Goal: Task Accomplishment & Management: Manage account settings

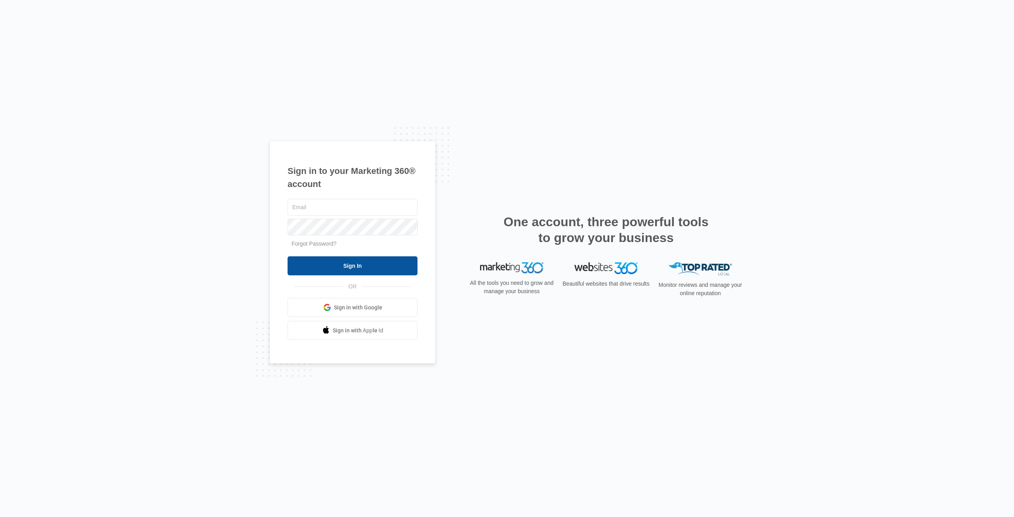
type input "[EMAIL_ADDRESS][DOMAIN_NAME]"
click at [385, 264] on input "Sign In" at bounding box center [353, 265] width 130 height 19
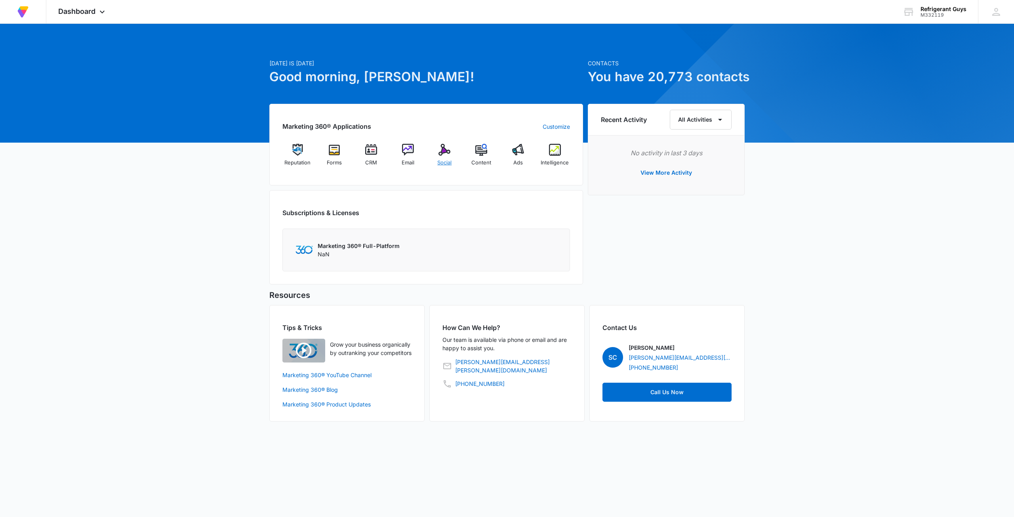
click at [445, 153] on img at bounding box center [445, 150] width 12 height 12
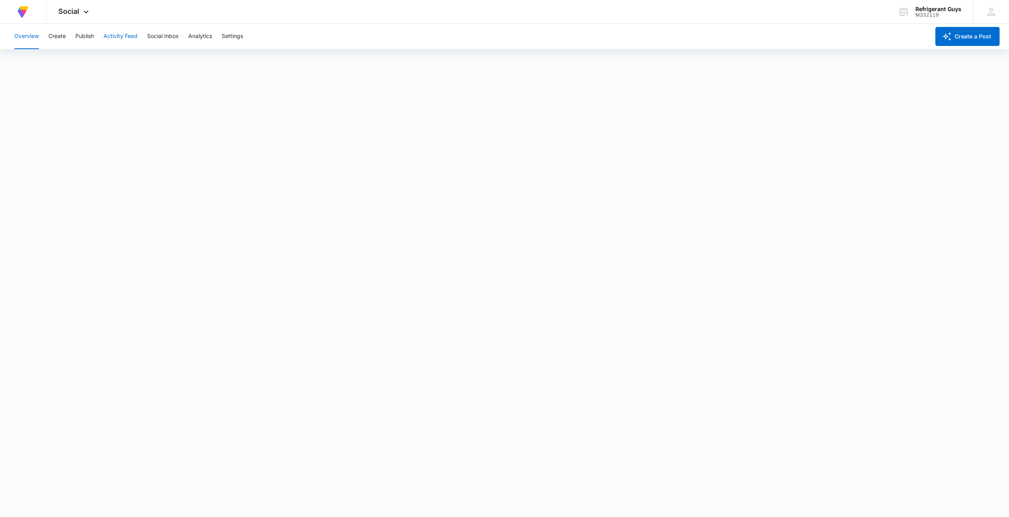
click at [118, 40] on button "Activity Feed" at bounding box center [120, 36] width 34 height 25
click at [209, 38] on button "Analytics" at bounding box center [200, 36] width 24 height 25
click at [235, 38] on button "Settings" at bounding box center [232, 36] width 21 height 25
click at [206, 39] on button "Analytics" at bounding box center [200, 36] width 24 height 25
click at [166, 38] on button "Social Inbox" at bounding box center [163, 36] width 32 height 25
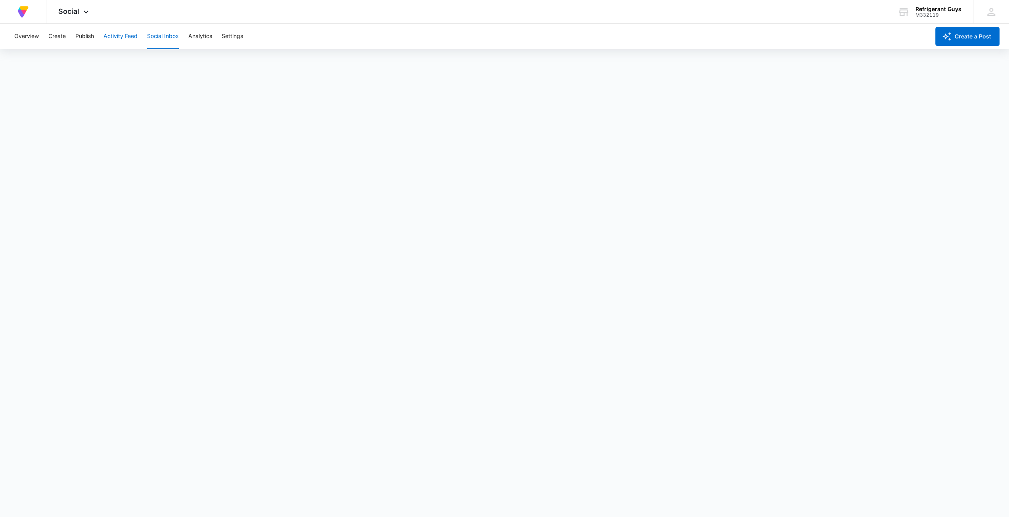
click at [118, 37] on button "Activity Feed" at bounding box center [120, 36] width 34 height 25
click at [32, 35] on button "Overview" at bounding box center [26, 36] width 25 height 25
